Goal: Navigation & Orientation: Find specific page/section

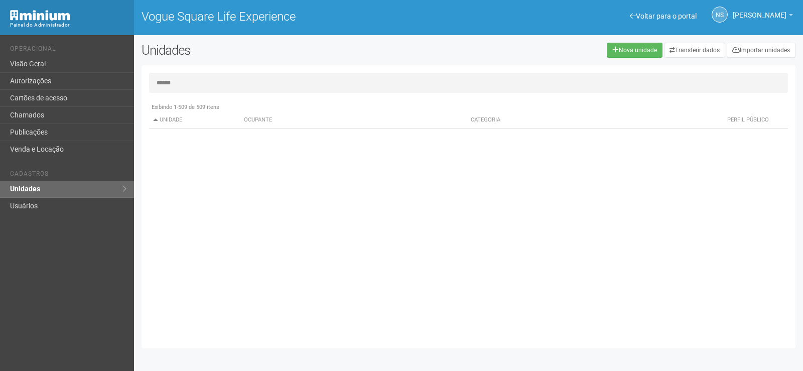
type input "*****"
click at [92, 86] on link "Autorizações" at bounding box center [67, 81] width 134 height 17
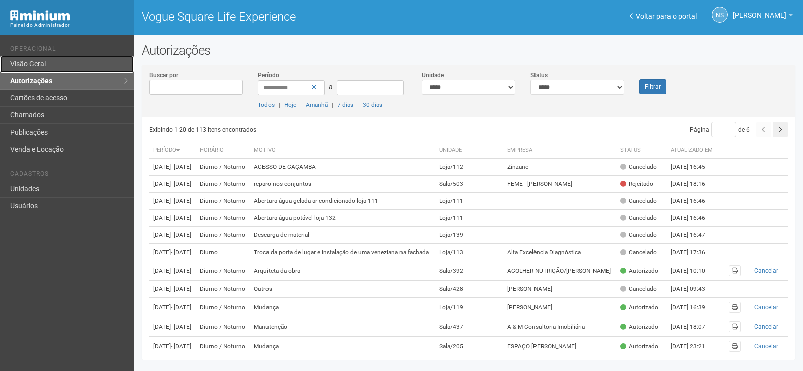
click at [51, 66] on link "Visão Geral" at bounding box center [67, 64] width 134 height 17
